Goal: Communication & Community: Answer question/provide support

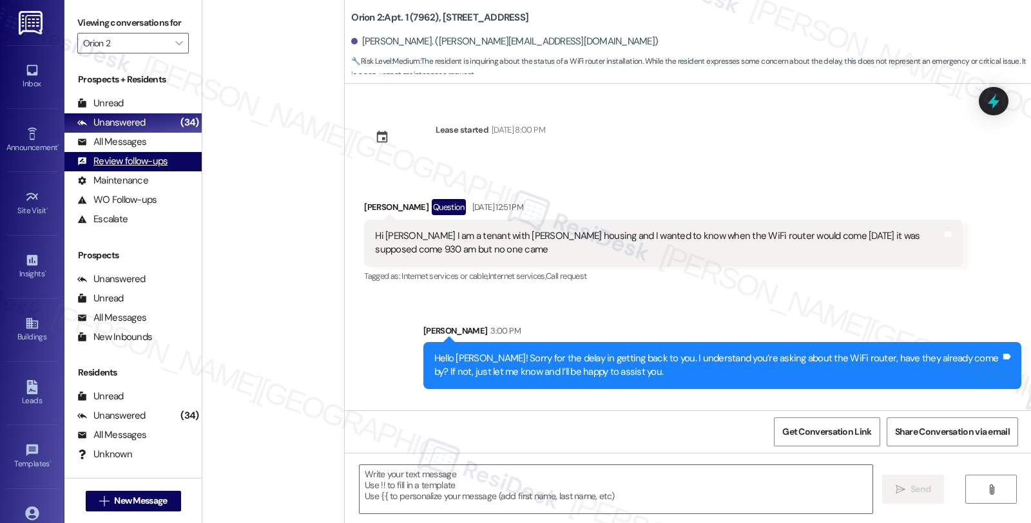
drag, startPoint x: 0, startPoint y: 0, endPoint x: 140, endPoint y: 166, distance: 216.8
click at [130, 149] on div "All Messages" at bounding box center [111, 142] width 69 height 14
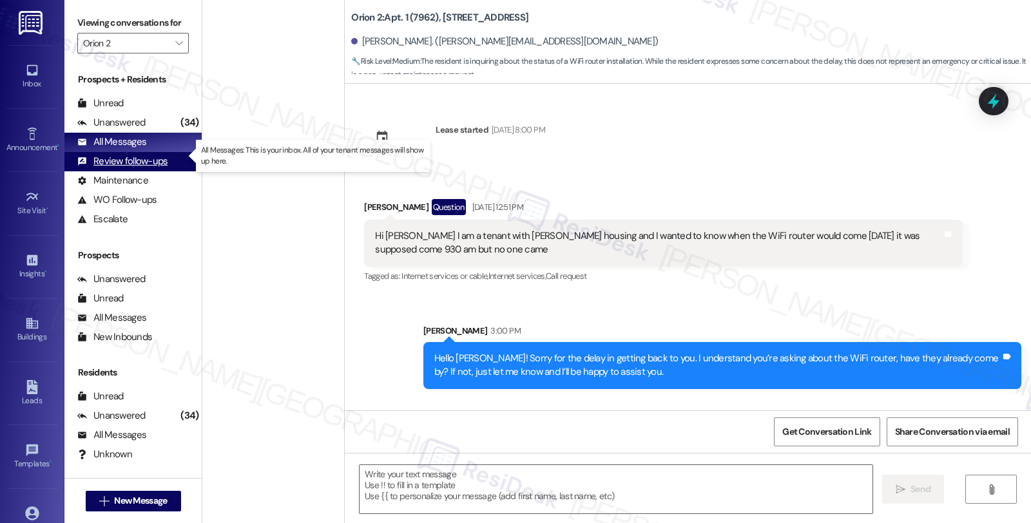
scroll to position [1432, 0]
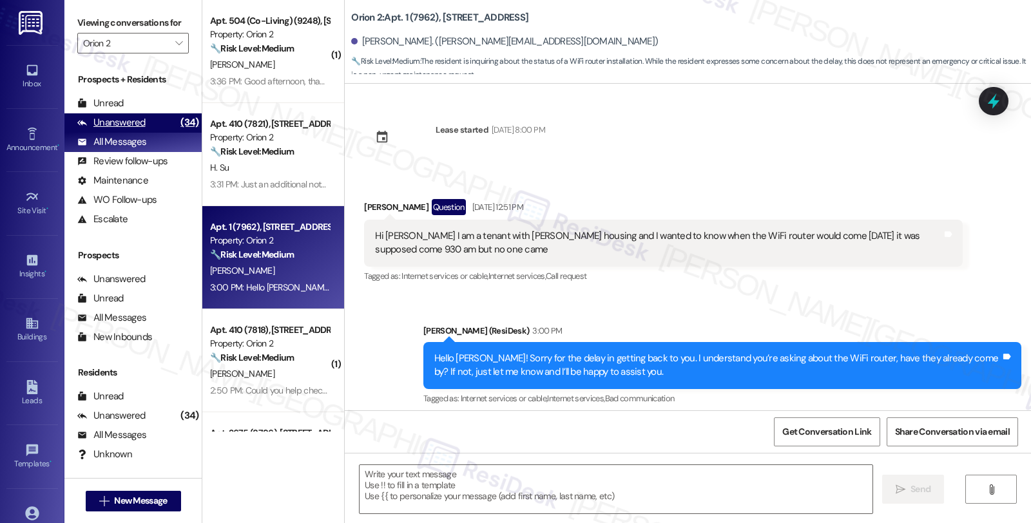
type textarea "Fetching suggested responses. Please feel free to read through the conversation…"
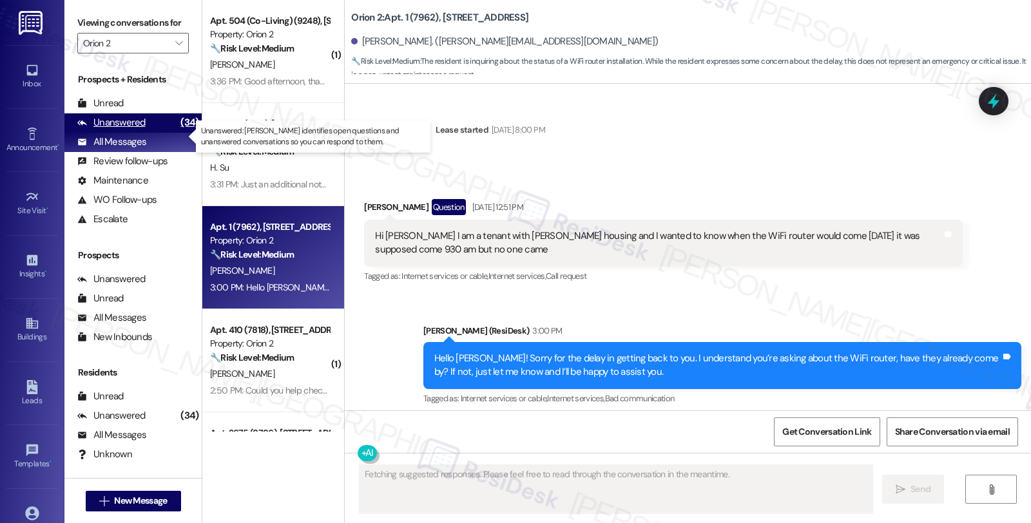
click at [144, 133] on div "Unanswered (34)" at bounding box center [132, 122] width 137 height 19
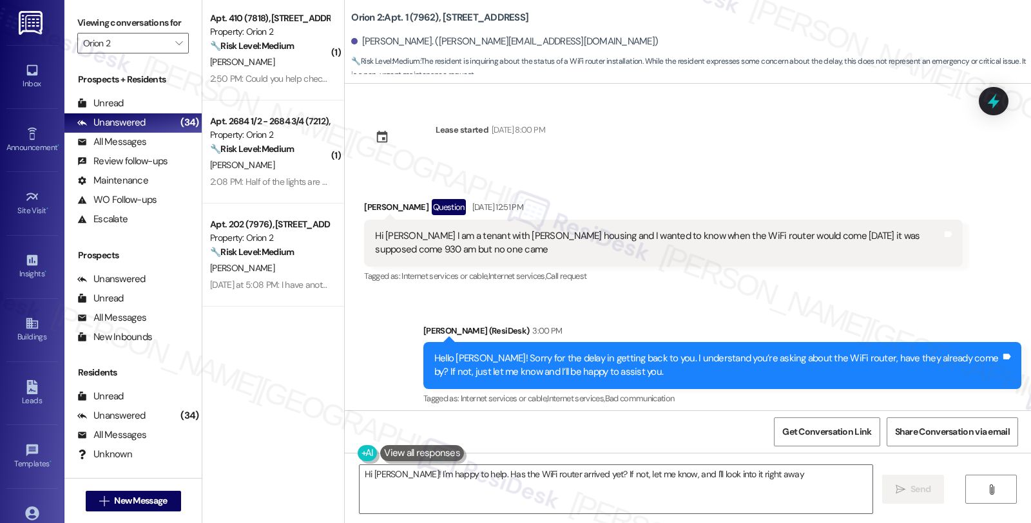
type textarea "Hi [PERSON_NAME]! I'm happy to help. Has the WiFi router arrived yet? If not, l…"
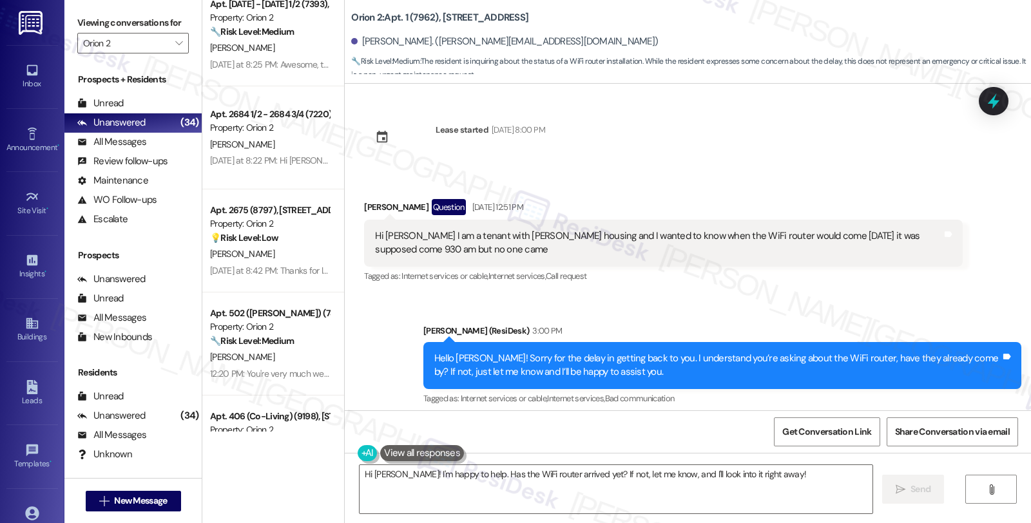
scroll to position [3074, 0]
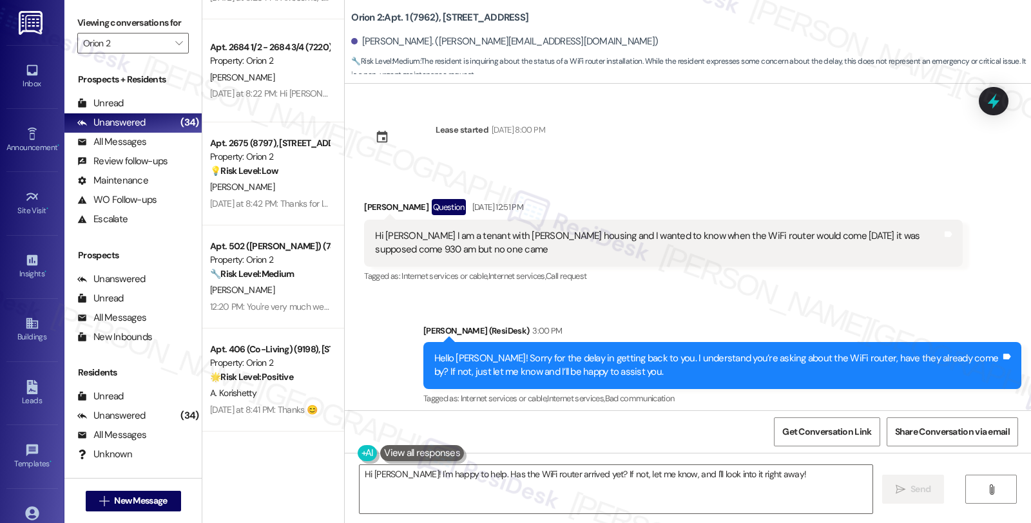
click at [809, 151] on div "Lease started [DATE] 8:00 PM Received via SMS [PERSON_NAME] Question [DATE] 12:…" at bounding box center [688, 247] width 686 height 327
click at [175, 48] on icon "" at bounding box center [178, 43] width 7 height 10
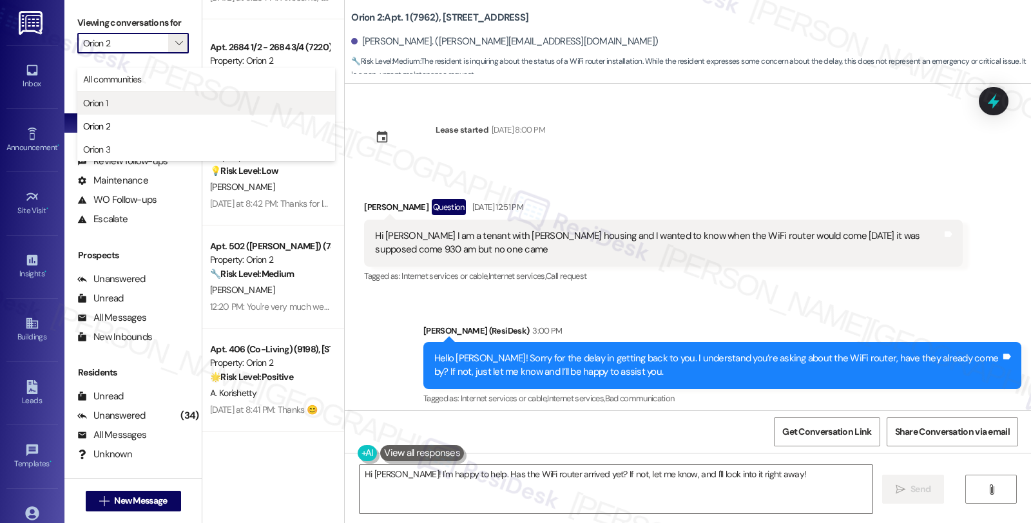
click at [124, 102] on span "Orion 1" at bounding box center [206, 103] width 246 height 13
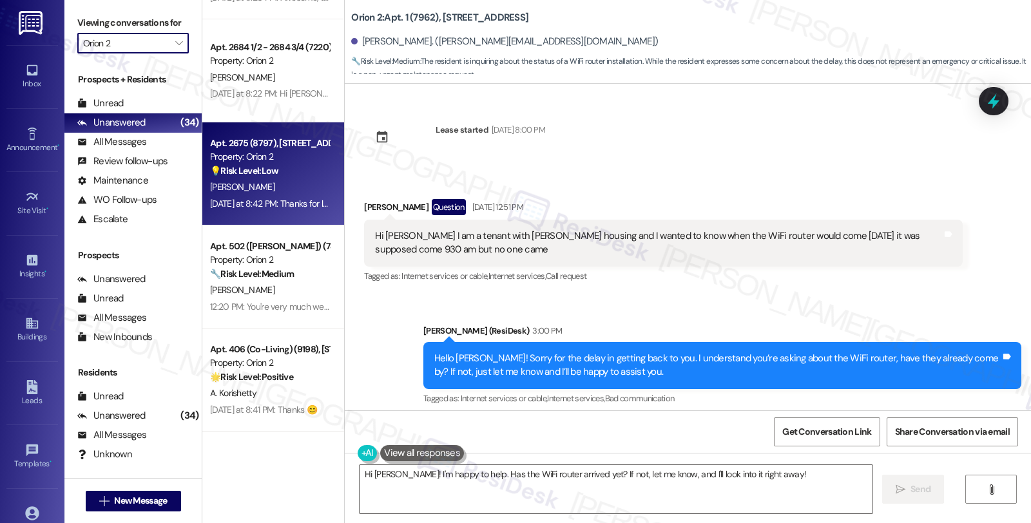
type input "Orion 1"
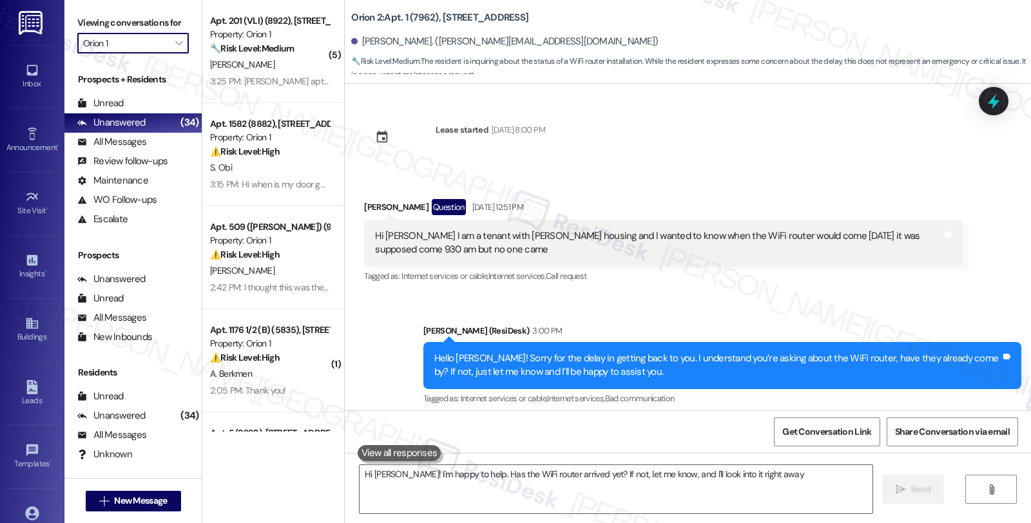
type textarea "Hi [PERSON_NAME]! I'm happy to help. Has the WiFi router arrived yet? If not, l…"
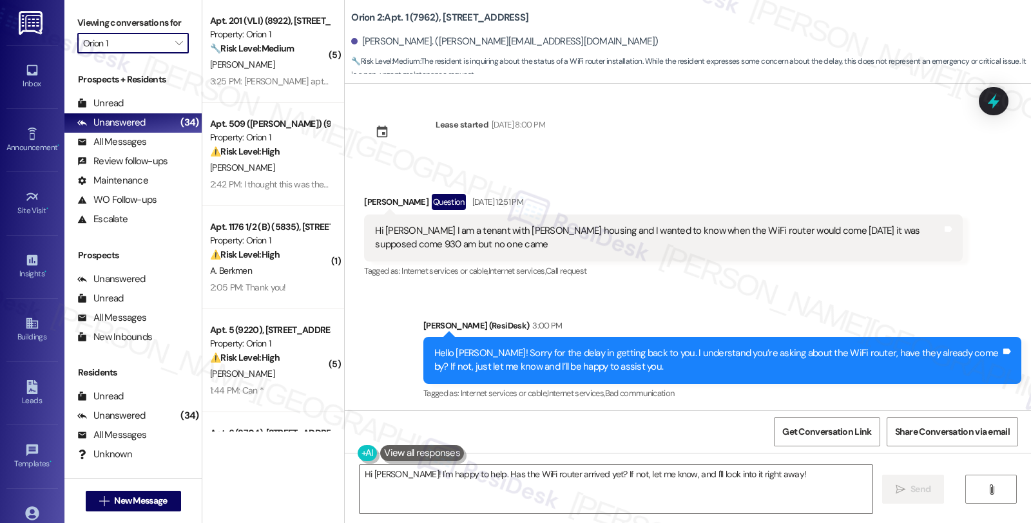
scroll to position [7, 0]
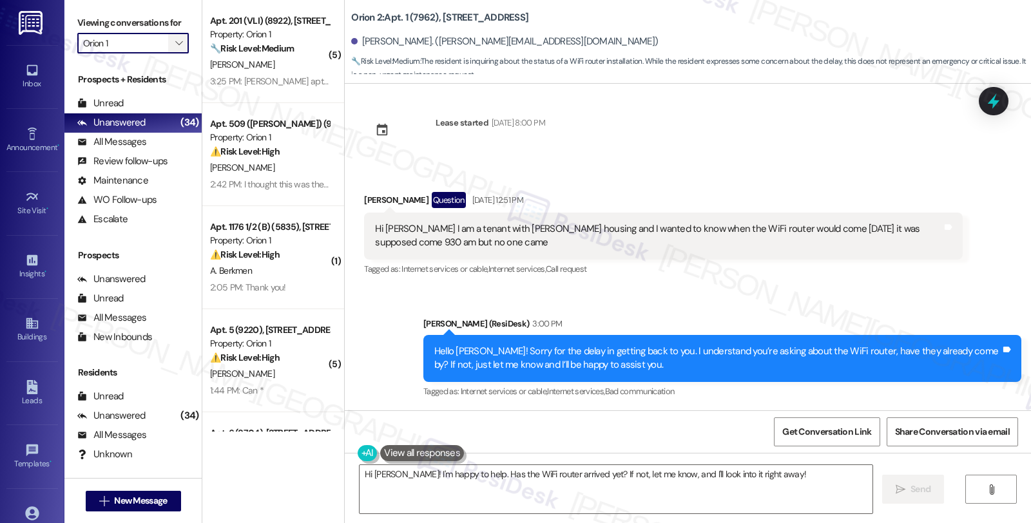
click at [175, 48] on icon "" at bounding box center [178, 43] width 7 height 10
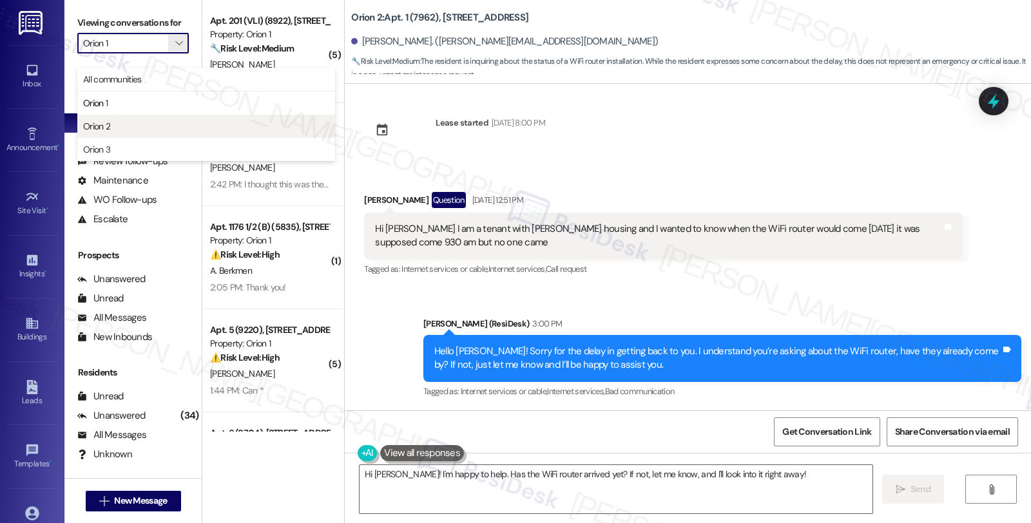
click at [106, 126] on span "Orion 2" at bounding box center [96, 126] width 27 height 13
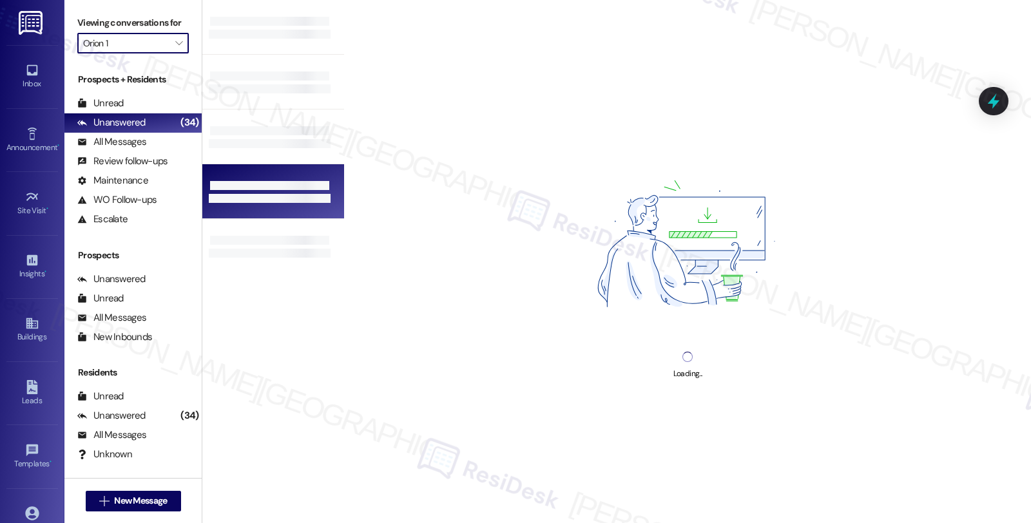
type input "Orion 2"
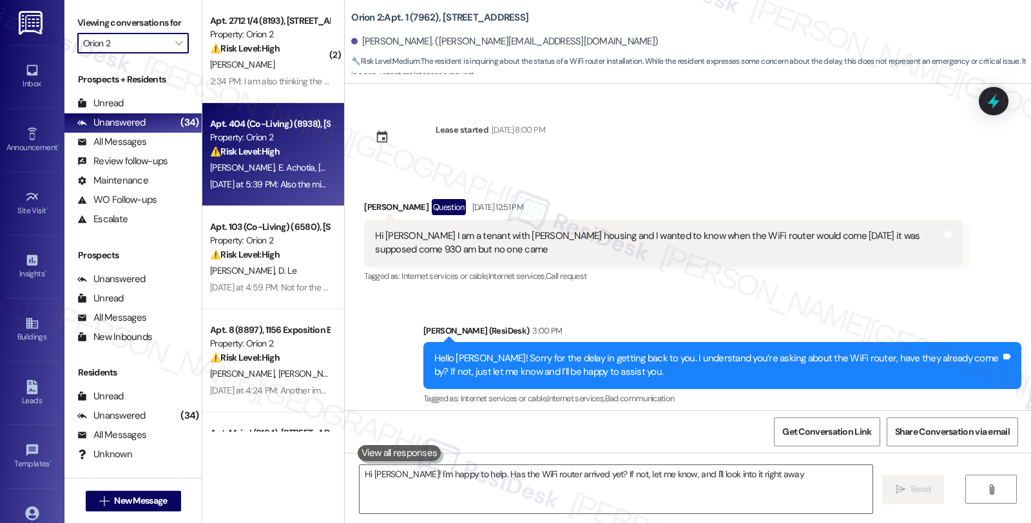
type textarea "Hi [PERSON_NAME]! I'm happy to help. Has the WiFi router arrived yet? If not, l…"
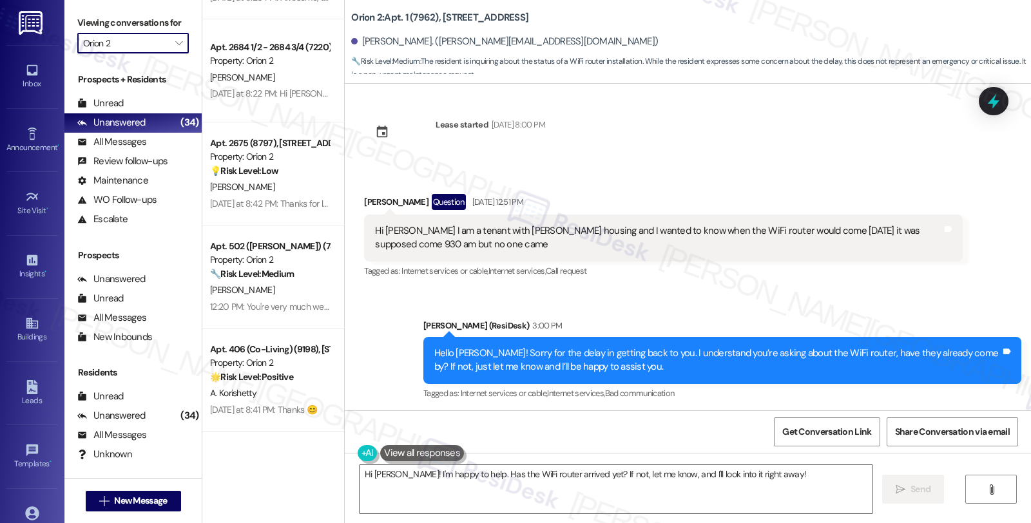
scroll to position [7, 0]
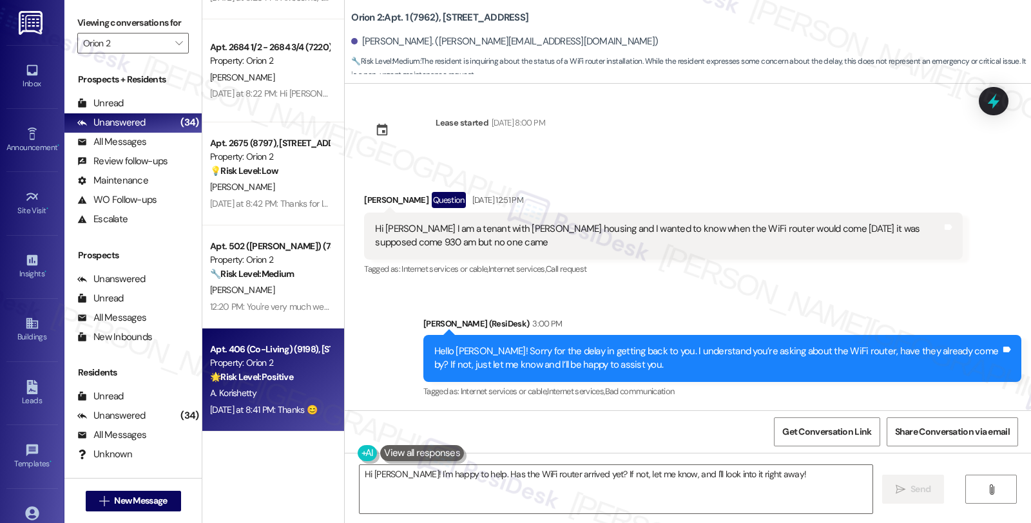
click at [285, 393] on div "A. Korishetty" at bounding box center [270, 393] width 122 height 16
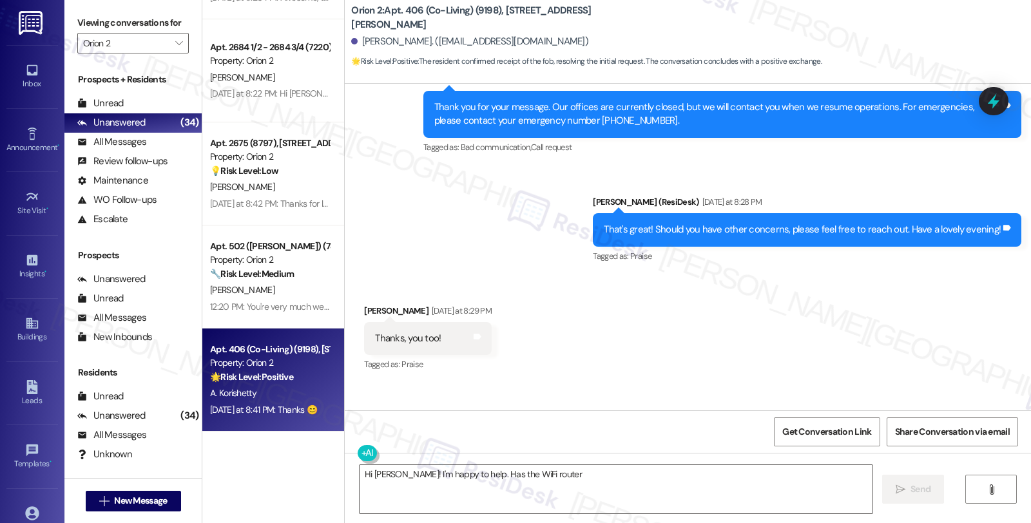
scroll to position [827, 0]
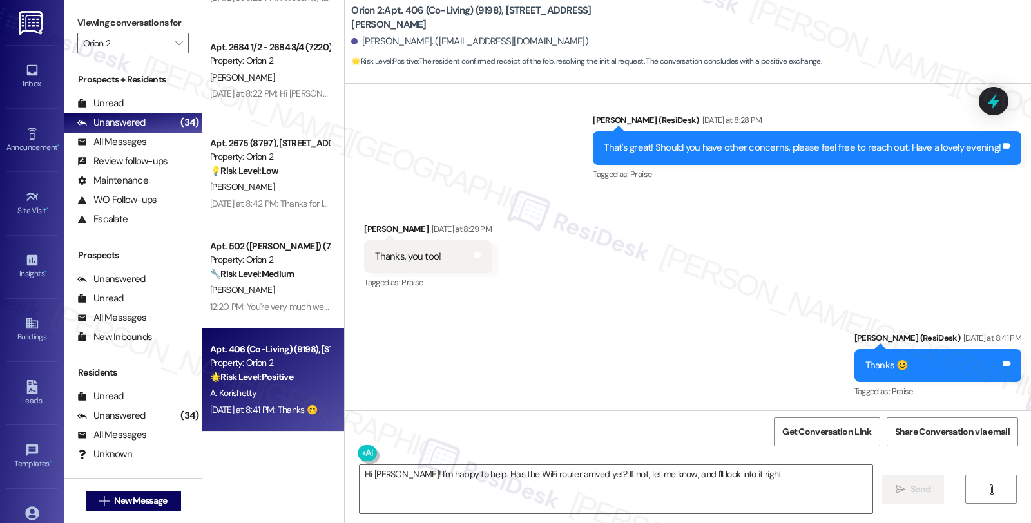
type textarea "Hi [PERSON_NAME]! I'm happy to help. Has the WiFi router arrived yet? If not, l…"
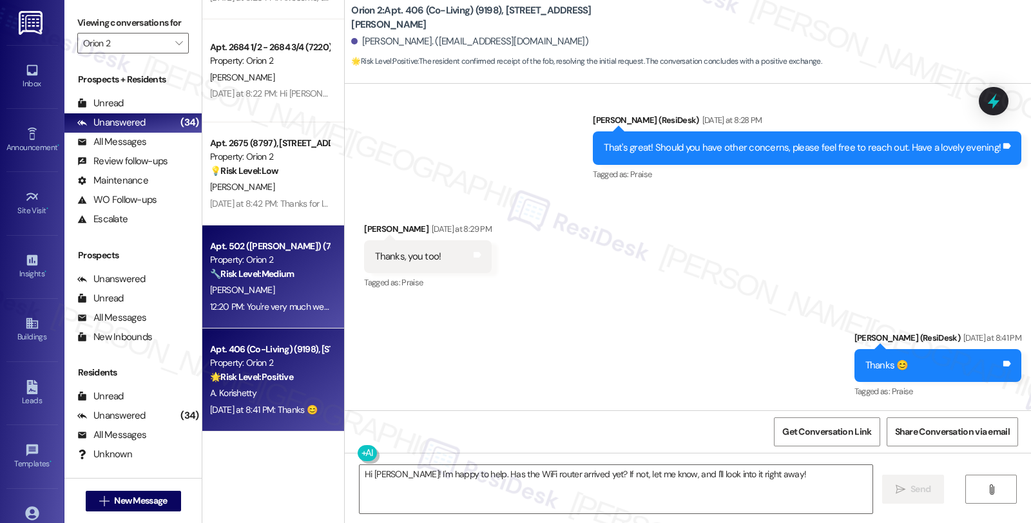
click at [269, 287] on div "[PERSON_NAME]" at bounding box center [270, 290] width 122 height 16
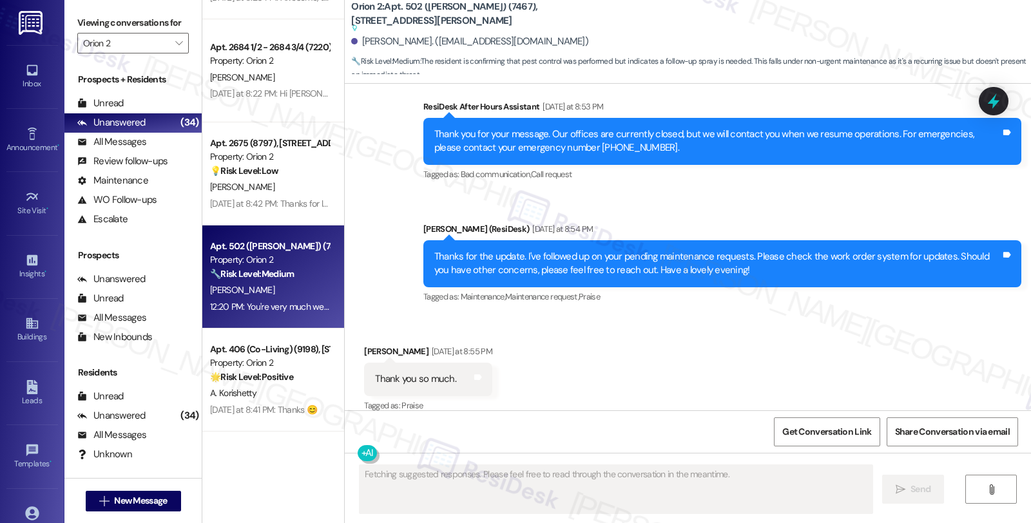
scroll to position [2882, 0]
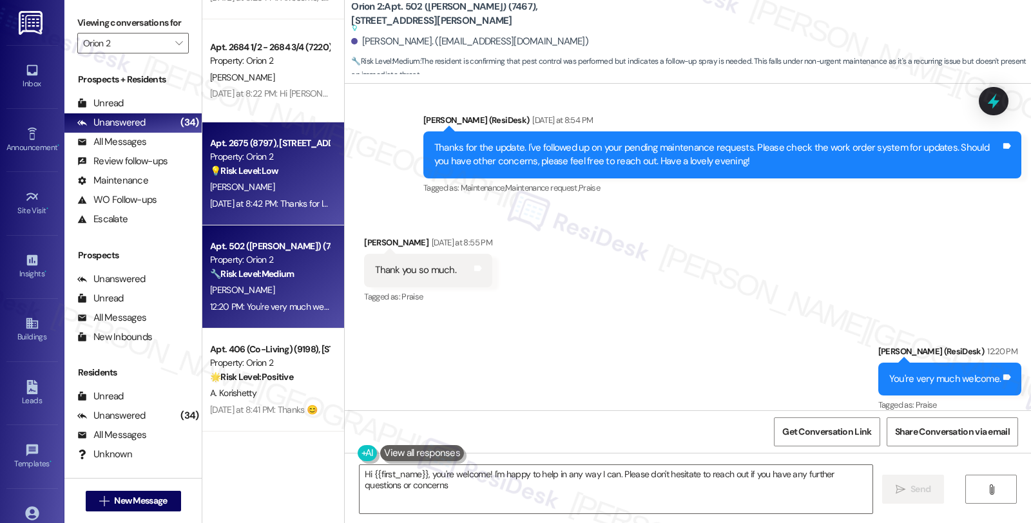
type textarea "Hi {{first_name}}, you're welcome! I'm happy to help in any way I can. Please d…"
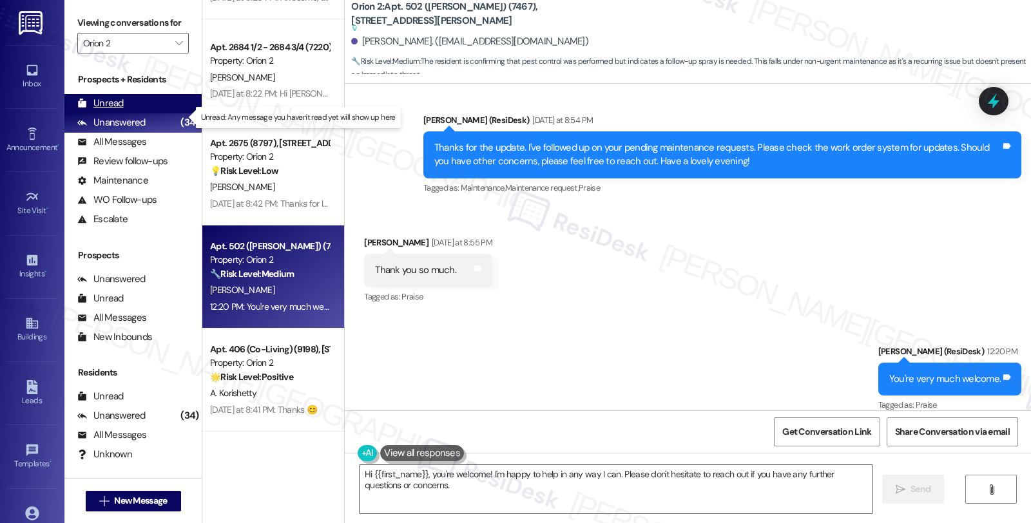
click at [126, 112] on div "Unread (0)" at bounding box center [132, 103] width 137 height 19
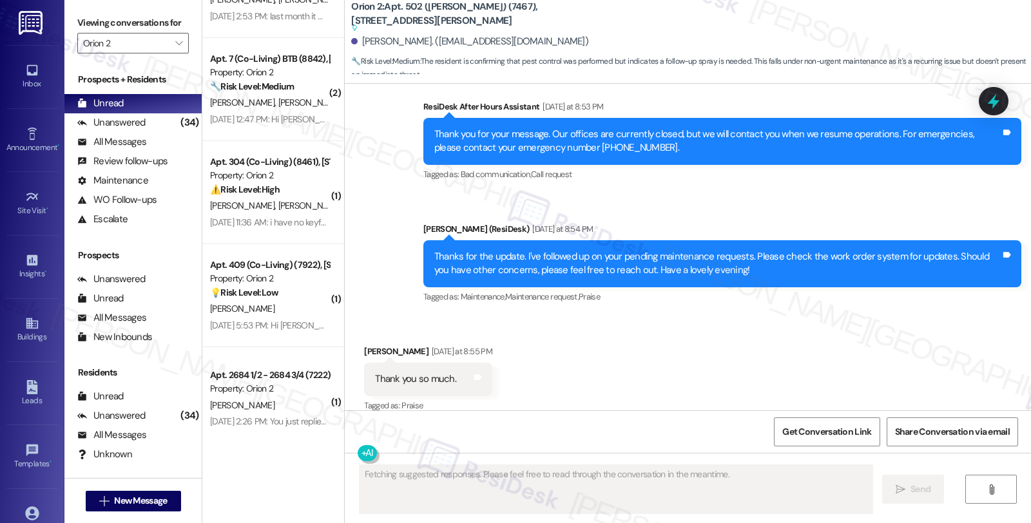
scroll to position [909, 0]
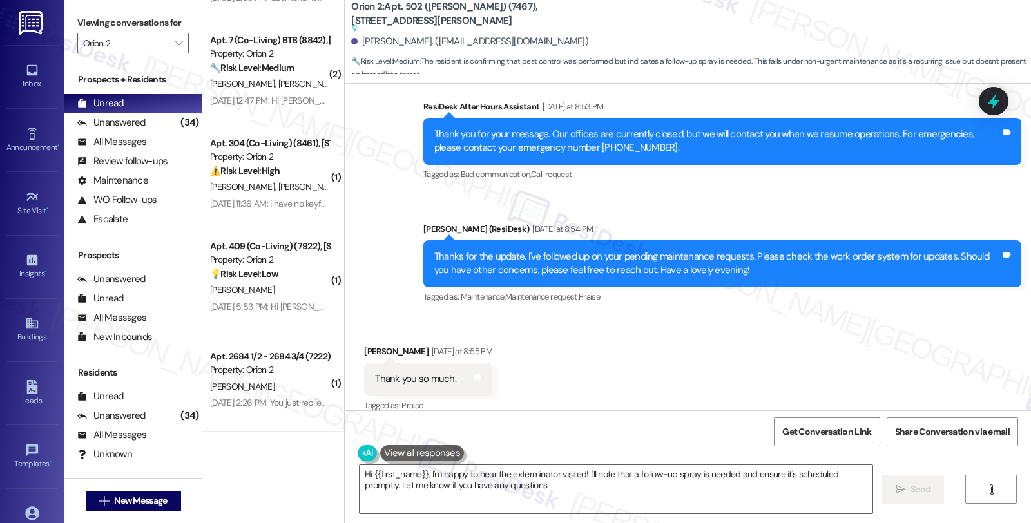
type textarea "Hi {{first_name}}, I'm happy to hear the exterminator visited! I'll note that a…"
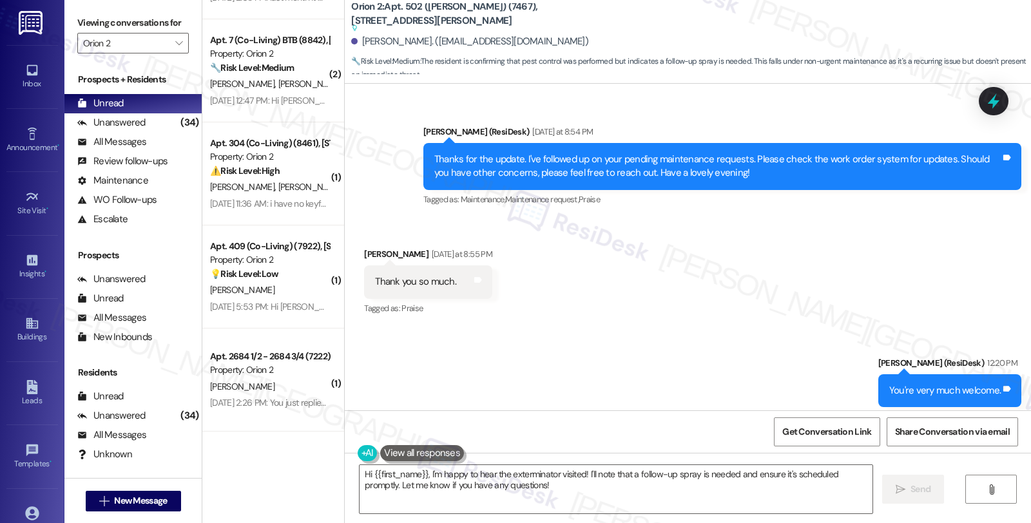
scroll to position [2882, 0]
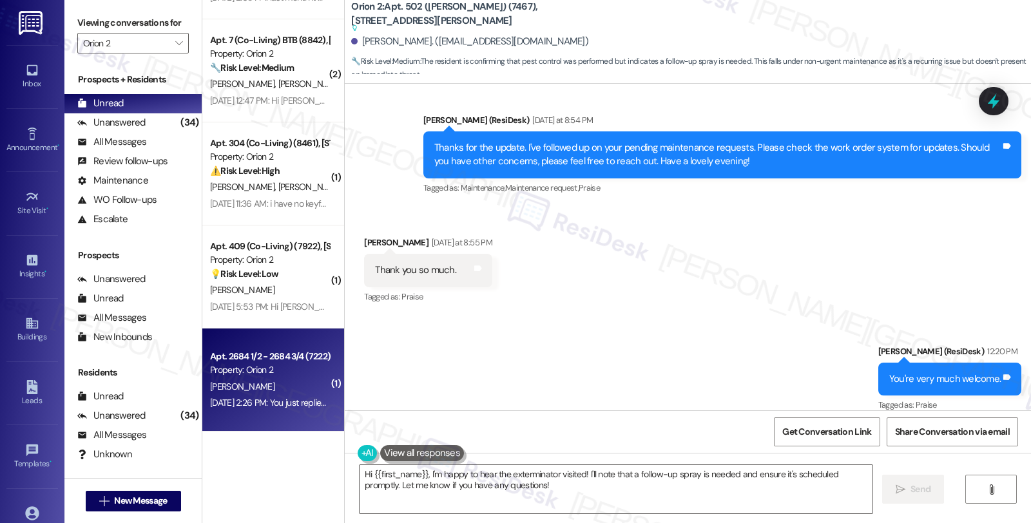
click at [287, 381] on div "[PERSON_NAME]" at bounding box center [270, 387] width 122 height 16
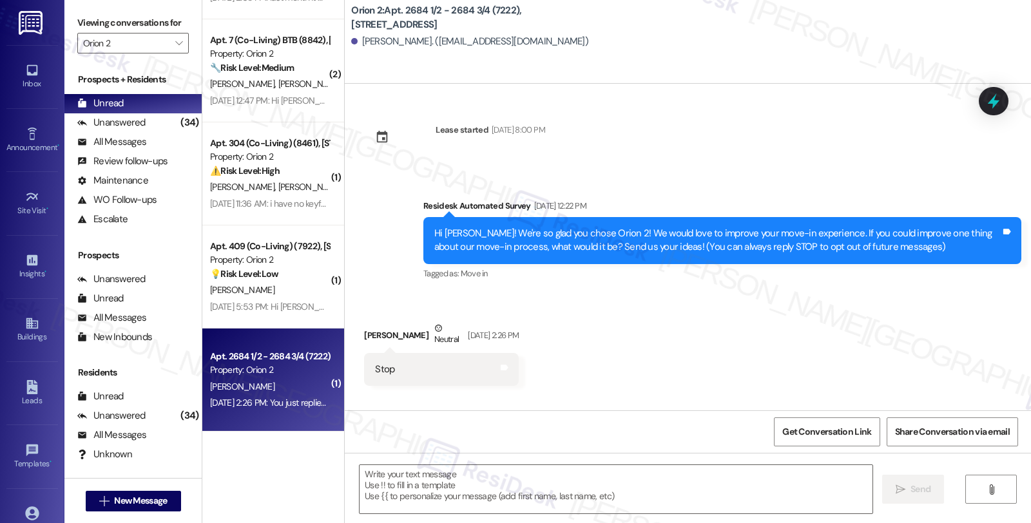
type textarea "Fetching suggested responses. Please feel free to read through the conversation…"
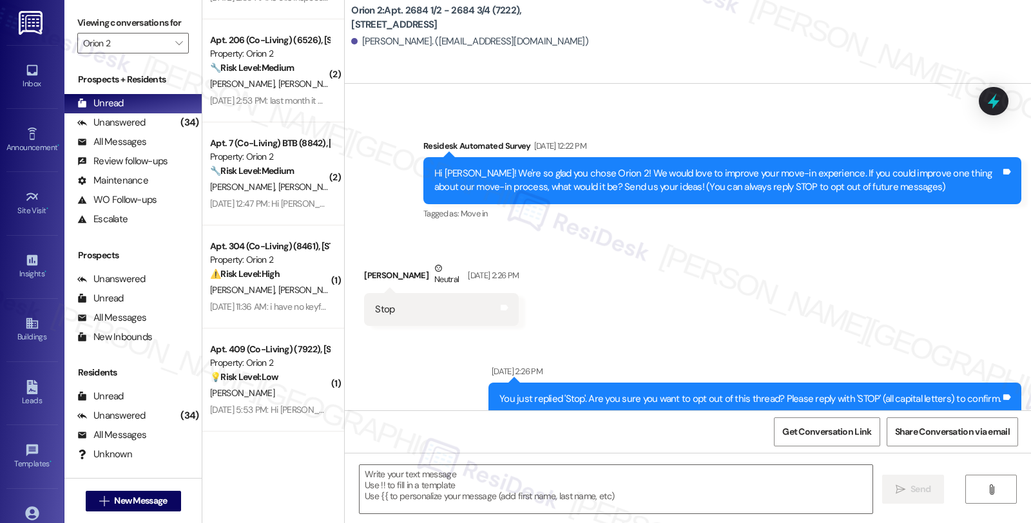
scroll to position [75, 0]
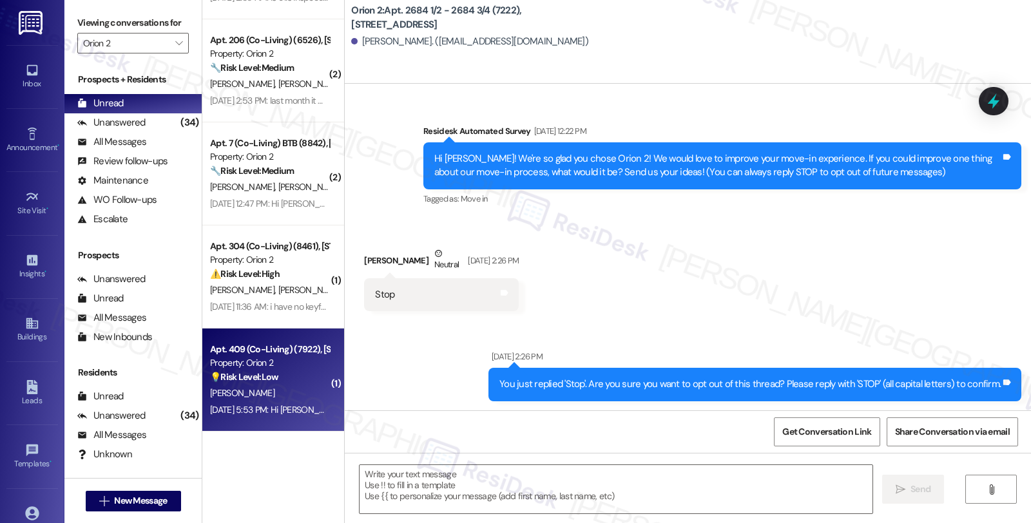
click at [275, 389] on div "[PERSON_NAME]" at bounding box center [270, 393] width 122 height 16
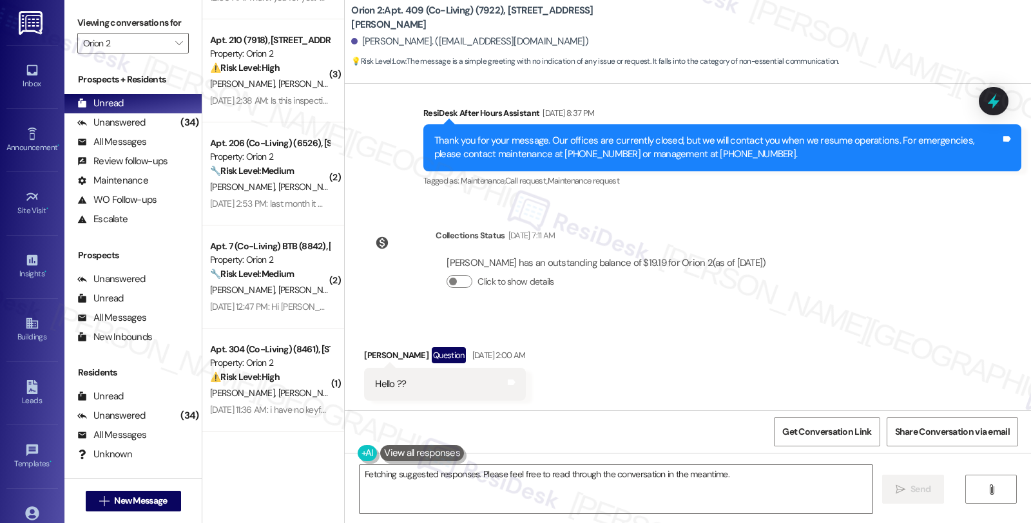
scroll to position [702, 0]
type textarea "Hi {{first_name}}, I understand you're having trouble with the mail and study r…"
click at [916, 279] on div "Lease started [DATE] 8:00 PM Received via SMS [PERSON_NAME] [DATE] 2:05 AM Hell…" at bounding box center [688, 247] width 686 height 327
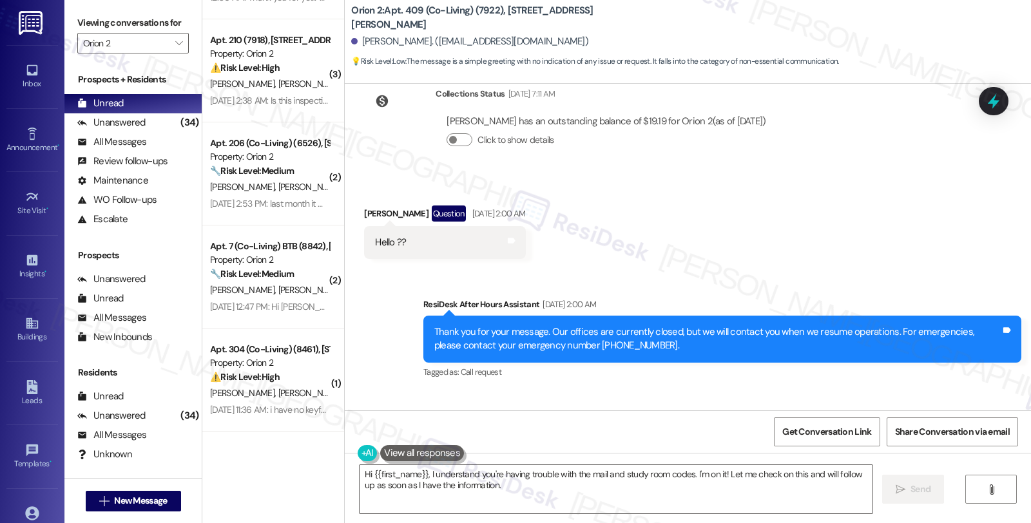
scroll to position [3583, 0]
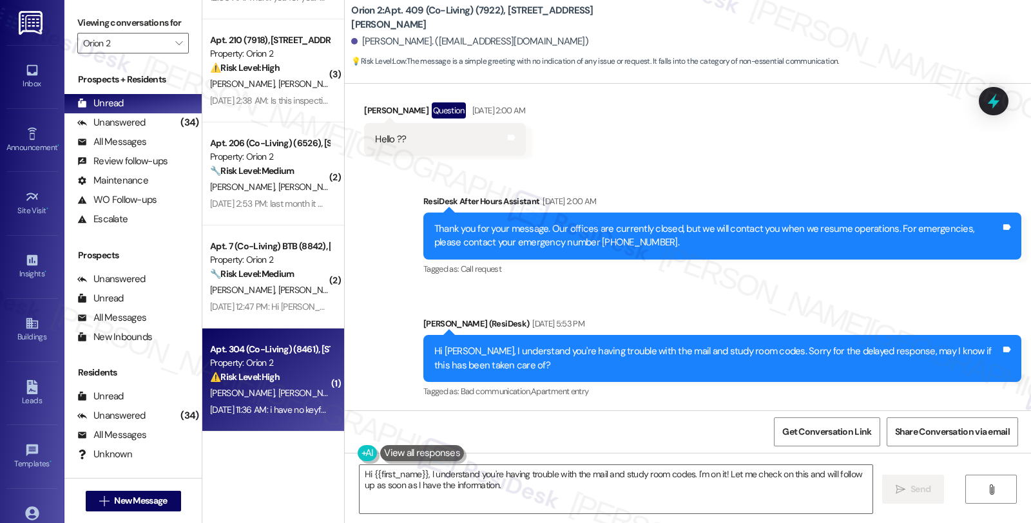
click at [245, 352] on div "Apt. 304 (Co-Living) (8461), [STREET_ADDRESS][PERSON_NAME]" at bounding box center [269, 350] width 119 height 14
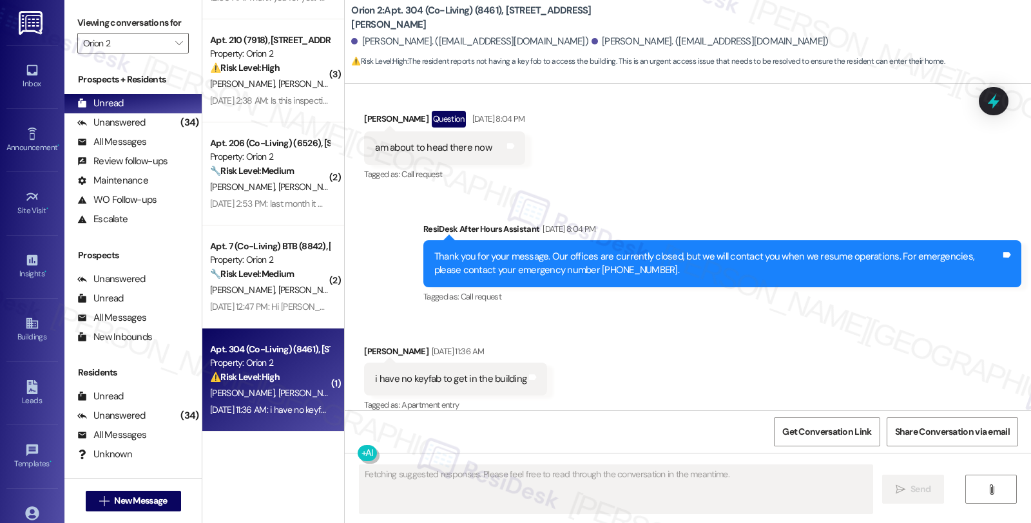
scroll to position [599, 0]
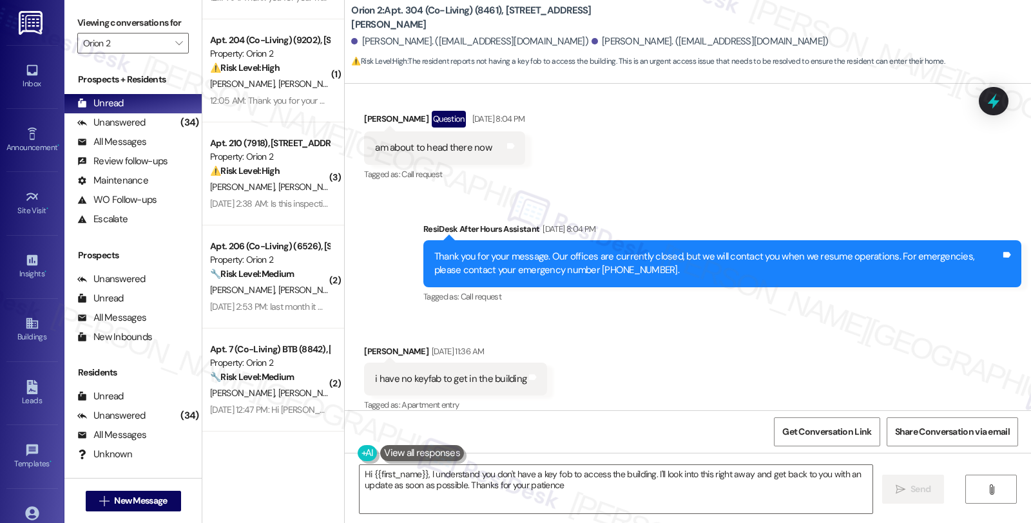
type textarea "Hi {{first_name}}, I understand you don't have a key fob to access the building…"
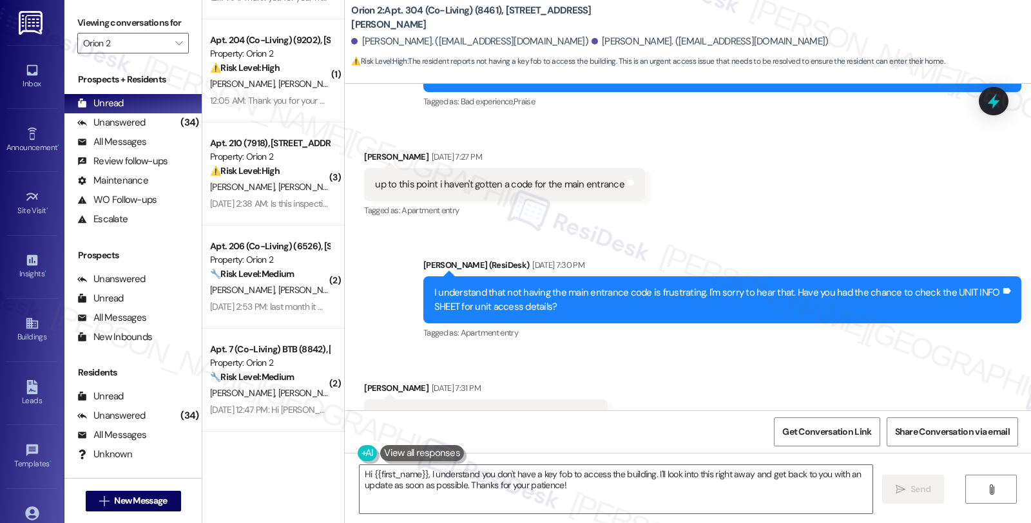
scroll to position [549, 0]
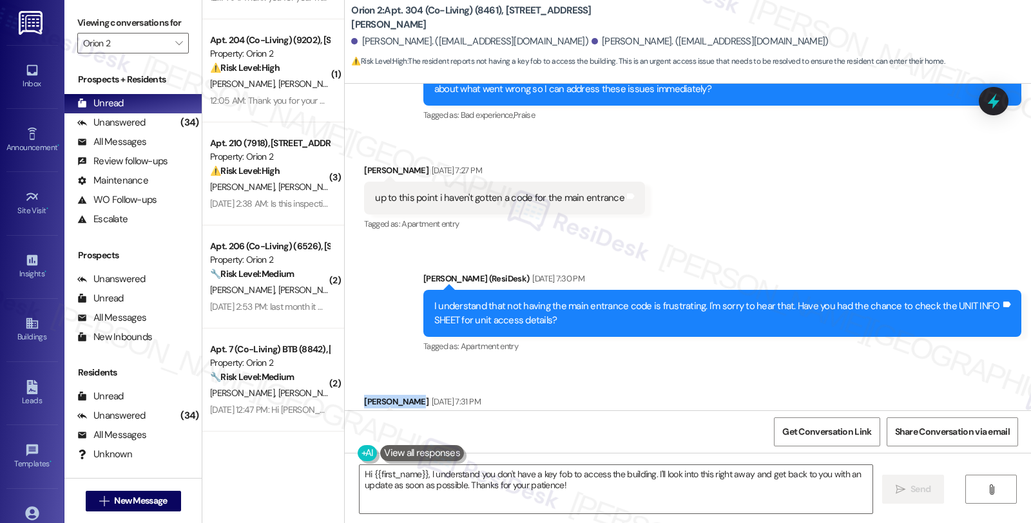
drag, startPoint x: 356, startPoint y: 389, endPoint x: 403, endPoint y: 389, distance: 47.0
click at [403, 395] on div "[PERSON_NAME] [DATE] 7:31 PM" at bounding box center [486, 404] width 244 height 18
copy div "[PERSON_NAME]"
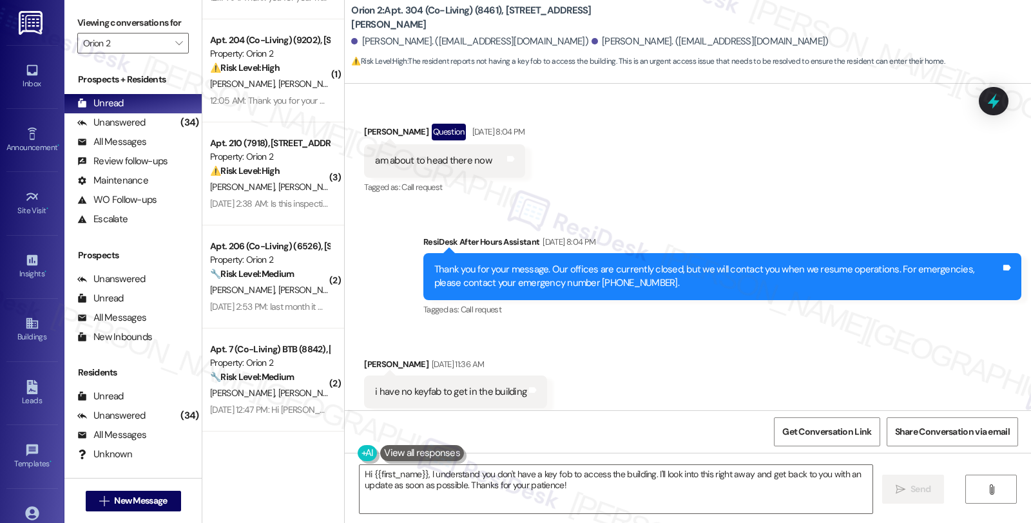
scroll to position [1050, 0]
